Goal: Information Seeking & Learning: Check status

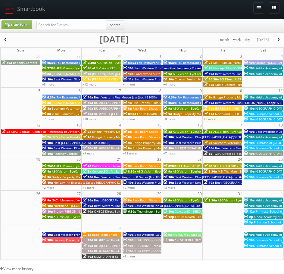
click at [50, 29] on div "Search" at bounding box center [80, 26] width 88 height 12
click at [50, 28] on input "text" at bounding box center [71, 25] width 70 height 8
paste input "VA873"
type input "VA873"
click at [133, 27] on div "Create Event VA873 Search" at bounding box center [142, 26] width 291 height 12
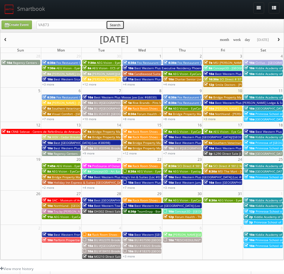
click at [117, 25] on button "Search" at bounding box center [115, 24] width 18 height 9
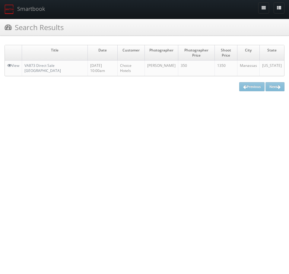
click at [36, 69] on td "VA873 Direct Sale [GEOGRAPHIC_DATA]" at bounding box center [55, 68] width 66 height 15
click at [44, 63] on link "VA873 Direct Sale [GEOGRAPHIC_DATA]" at bounding box center [42, 68] width 36 height 10
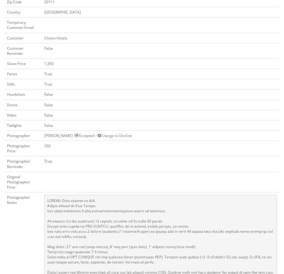
scroll to position [181, 0]
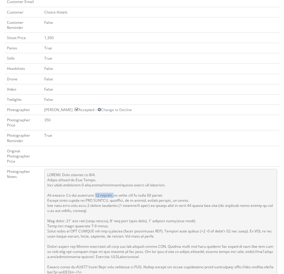
drag, startPoint x: 93, startPoint y: 195, endPoint x: 113, endPoint y: 196, distance: 19.3
click at [113, 196] on pre at bounding box center [160, 223] width 233 height 109
